Goal: Information Seeking & Learning: Check status

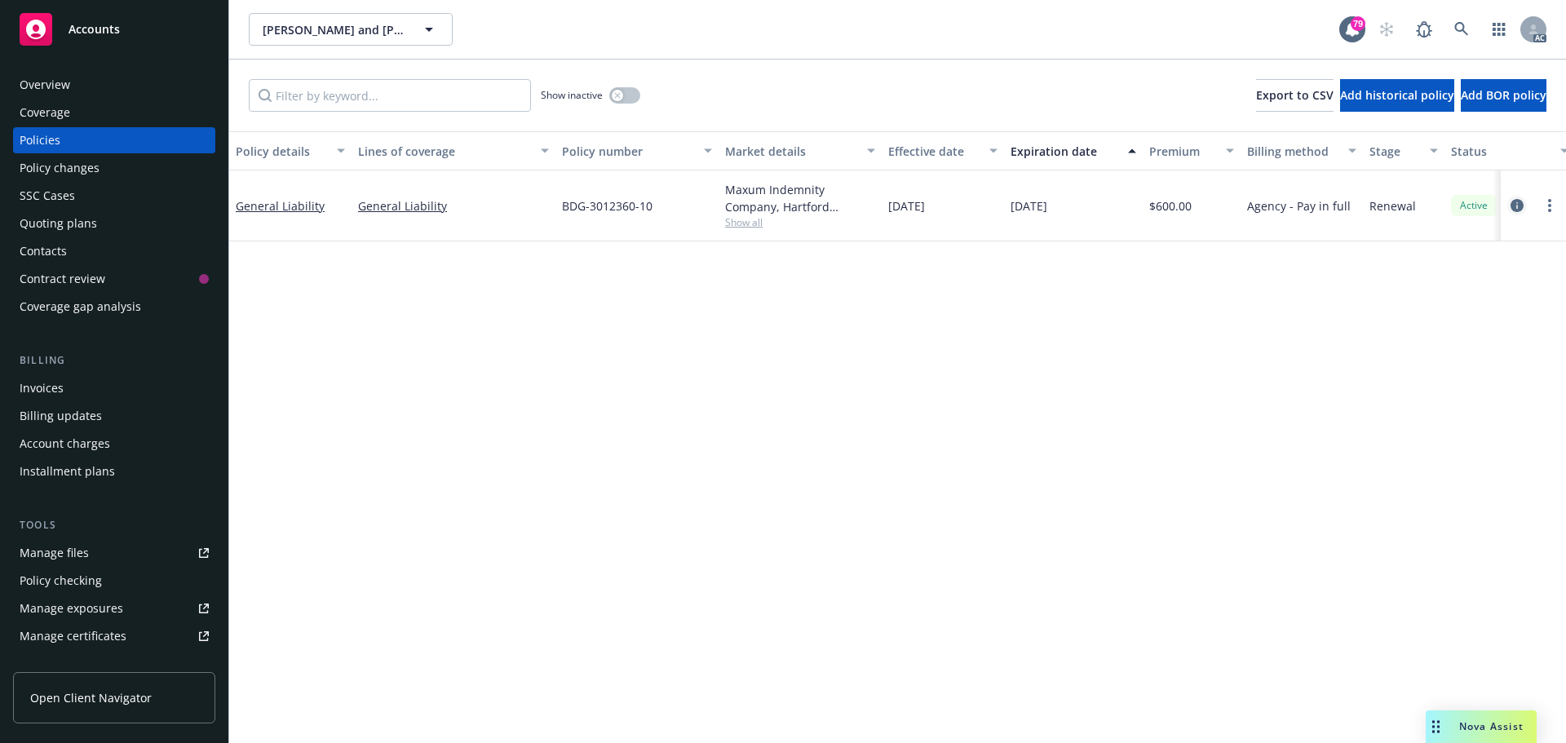
click at [1522, 203] on icon "circleInformation" at bounding box center [1517, 205] width 13 height 13
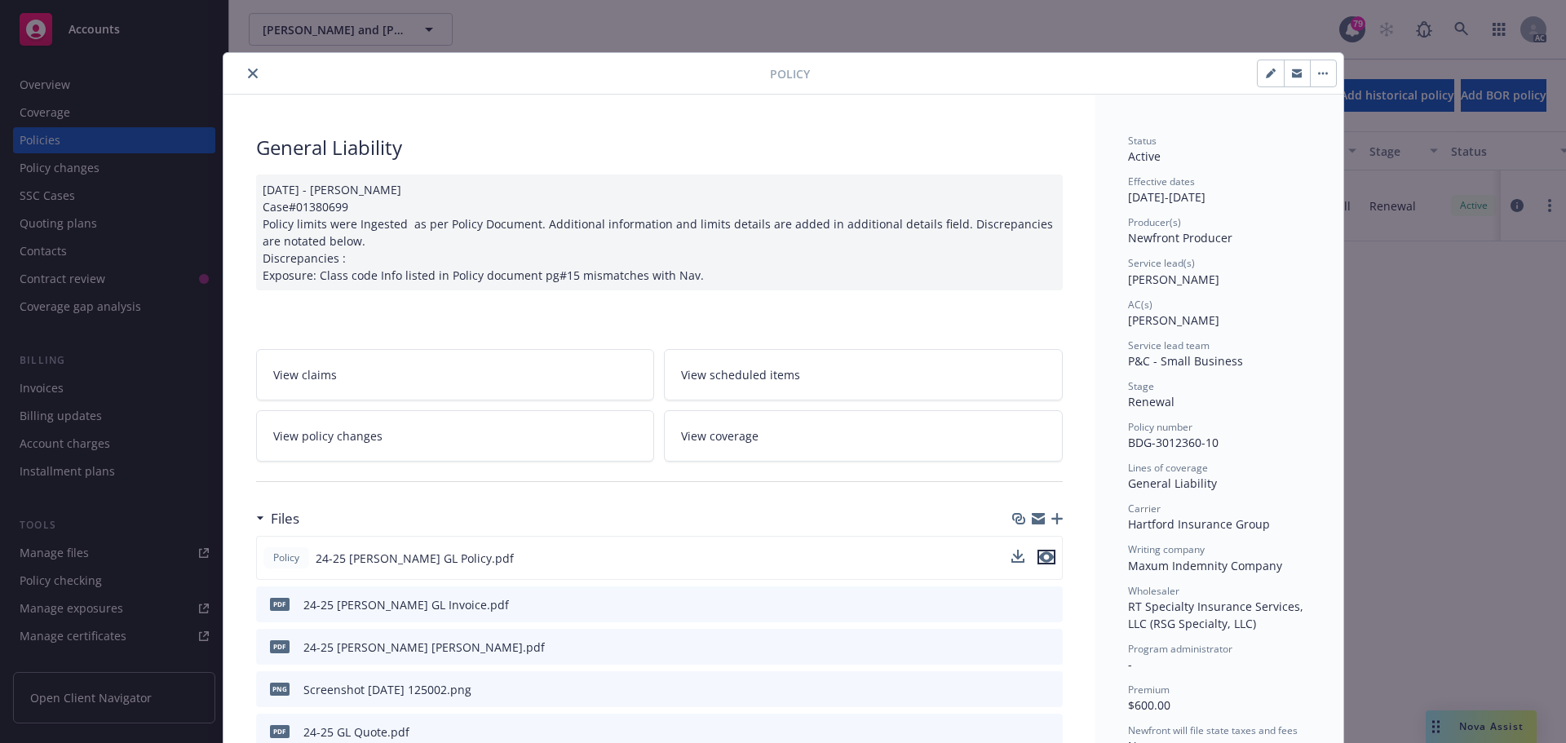
click at [1039, 556] on icon "preview file" at bounding box center [1046, 557] width 15 height 11
click at [248, 73] on icon "close" at bounding box center [253, 74] width 10 height 10
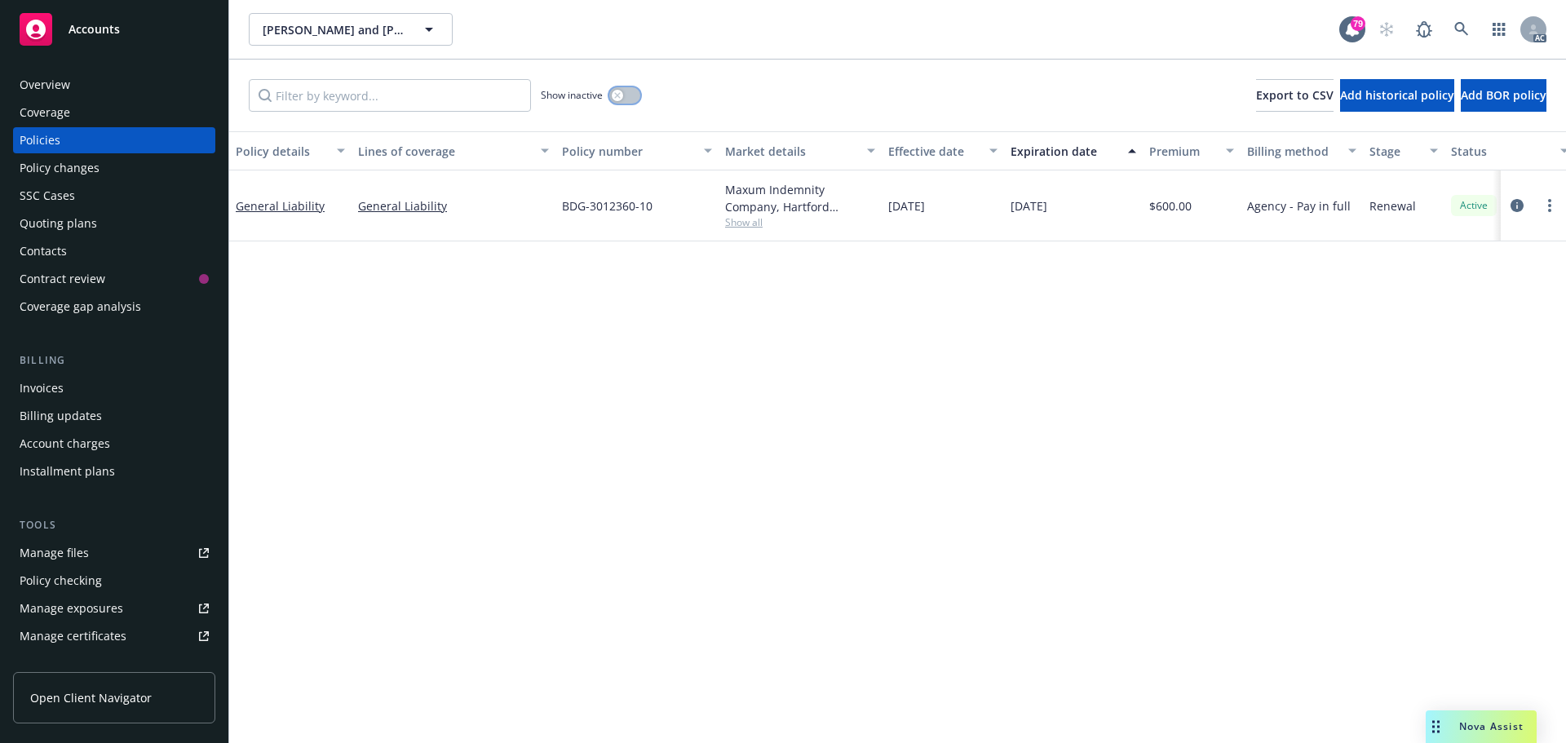
click at [629, 100] on button "button" at bounding box center [624, 95] width 31 height 16
